Goal: Information Seeking & Learning: Learn about a topic

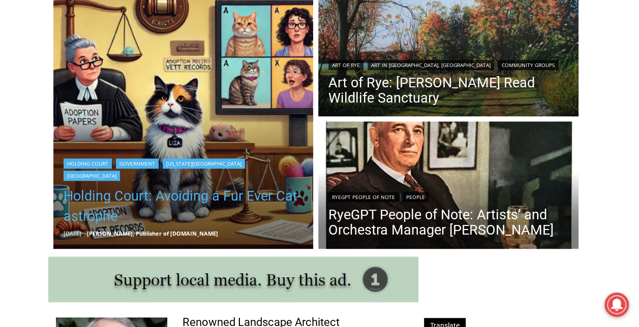
click at [88, 206] on link "Holding Court: Avoiding a Fur Ever Cat-astrophe" at bounding box center [183, 206] width 240 height 41
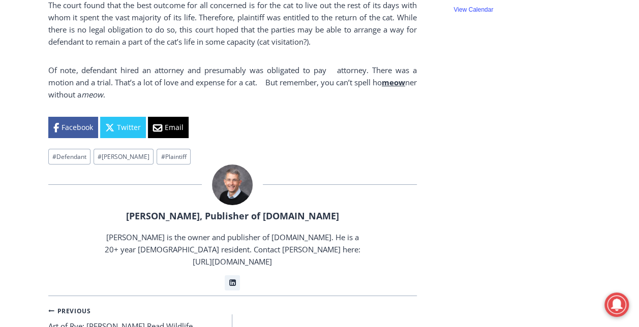
scroll to position [1764, 0]
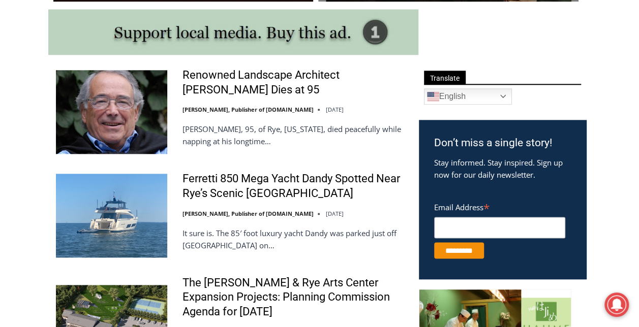
scroll to position [543, 0]
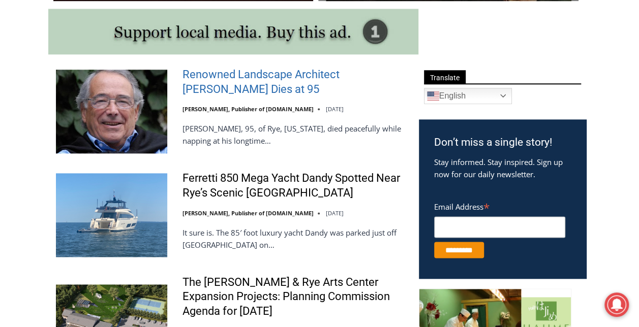
click at [228, 84] on link "Renowned Landscape Architect [PERSON_NAME] Dies at 95" at bounding box center [293, 82] width 223 height 29
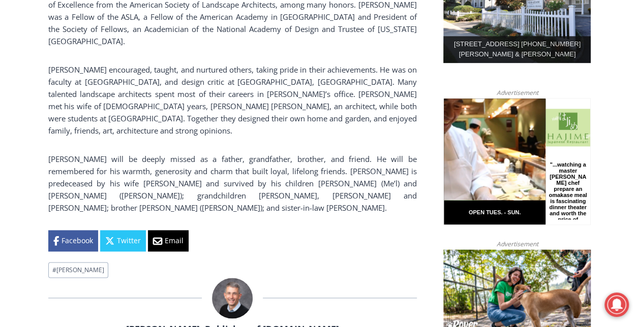
scroll to position [672, 0]
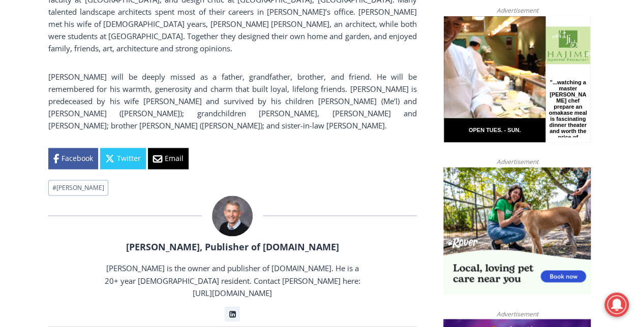
scroll to position [697, 0]
